Goal: Task Accomplishment & Management: Complete application form

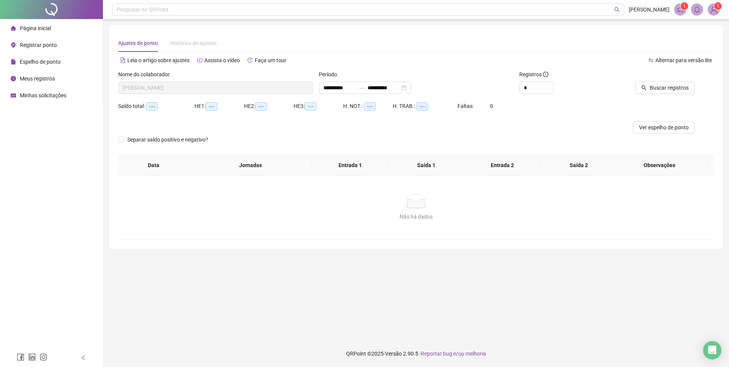
click at [51, 23] on li "Página inicial" at bounding box center [52, 28] width 100 height 15
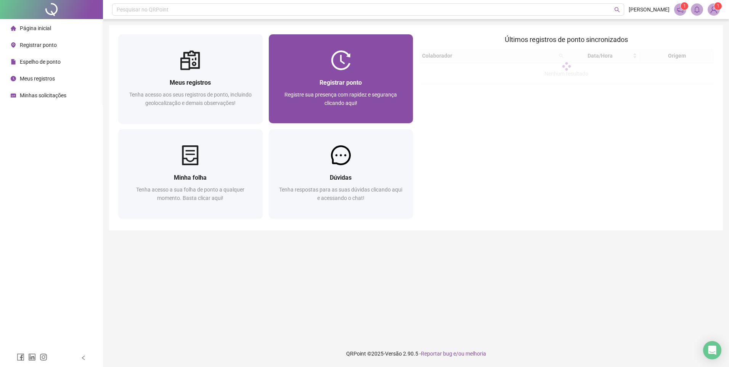
click at [308, 93] on span "Registre sua presença com rapidez e segurança clicando aqui!" at bounding box center [341, 99] width 113 height 14
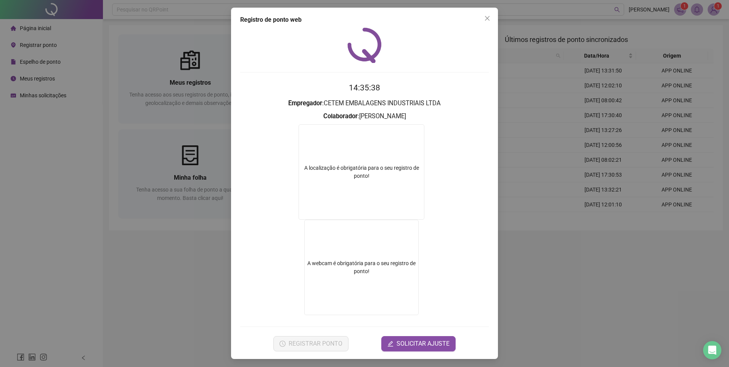
click at [352, 89] on time "14:35:38" at bounding box center [364, 87] width 31 height 9
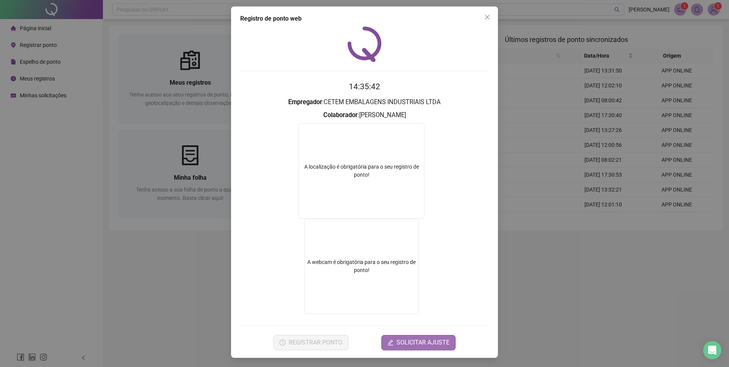
click at [400, 342] on span "SOLICITAR AJUSTE" at bounding box center [423, 342] width 53 height 9
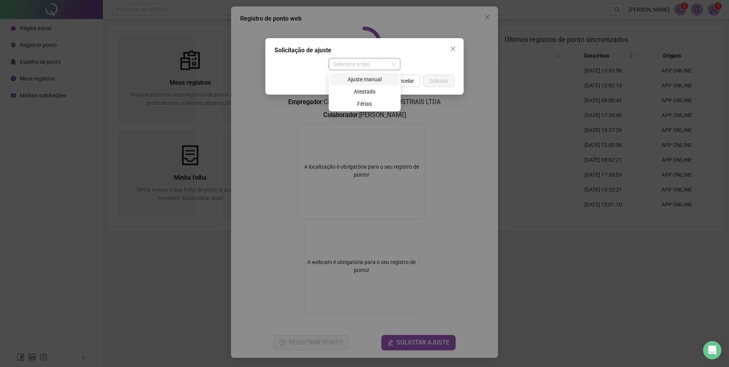
click at [392, 59] on span "Selecione o tipo" at bounding box center [364, 63] width 63 height 11
click at [379, 82] on div "Ajuste manual" at bounding box center [365, 79] width 60 height 8
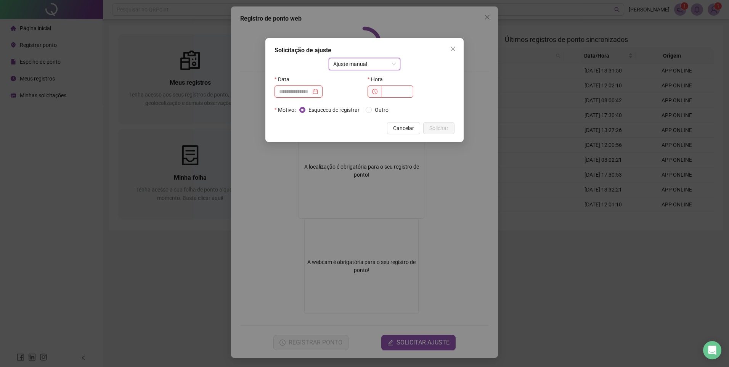
click at [301, 89] on input at bounding box center [295, 91] width 32 height 8
click at [299, 72] on div "Ajuste manual Data Hora Motivo Esqueceu de registrar Outro" at bounding box center [365, 87] width 180 height 58
click at [456, 45] on button "Close" at bounding box center [453, 49] width 12 height 12
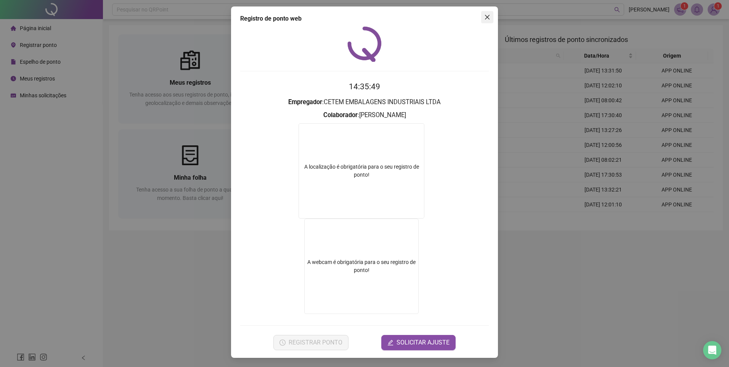
click at [486, 15] on icon "close" at bounding box center [487, 17] width 5 height 5
